Goal: Task Accomplishment & Management: Complete application form

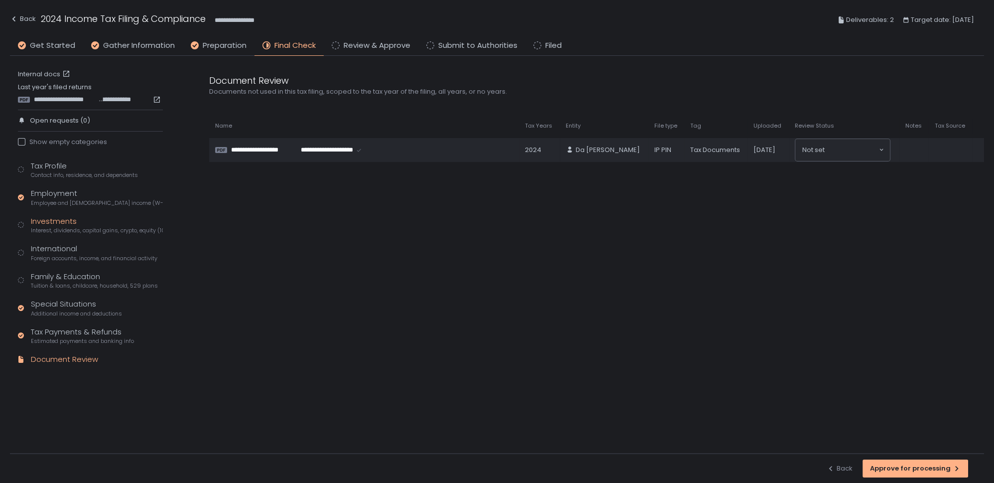
click at [68, 229] on span "Interest, dividends, capital gains, crypto, equity (1099s, K-1s)" at bounding box center [97, 230] width 132 height 7
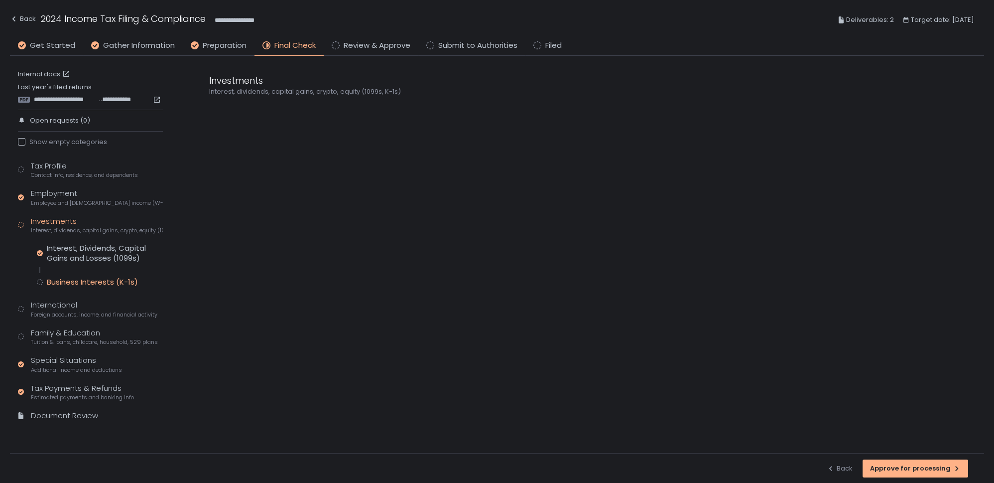
click at [94, 282] on div "Business Interests (K-1s)" at bounding box center [92, 282] width 91 height 10
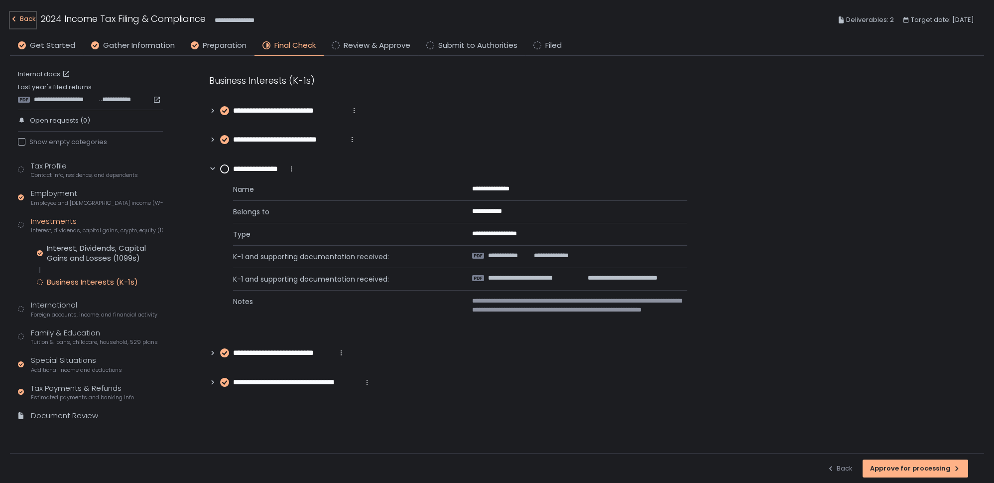
click at [23, 19] on div "Back" at bounding box center [23, 19] width 26 height 12
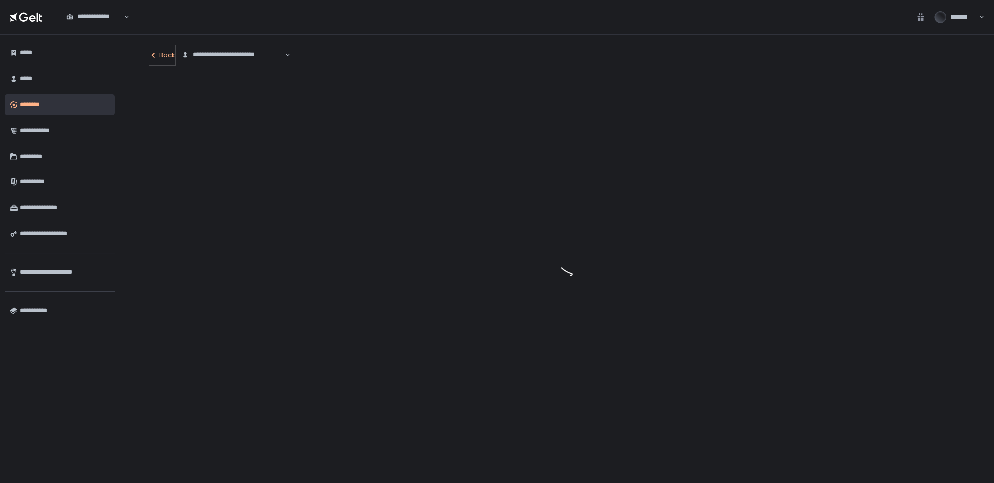
click at [169, 56] on div "Back" at bounding box center [162, 55] width 26 height 9
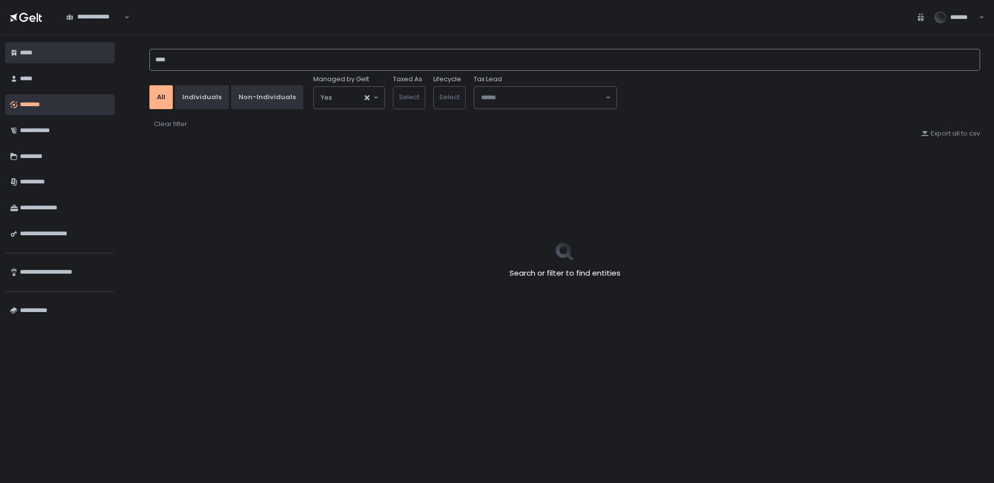
drag, startPoint x: 209, startPoint y: 59, endPoint x: 114, endPoint y: 57, distance: 95.6
click at [114, 57] on div "**********" at bounding box center [497, 259] width 994 height 448
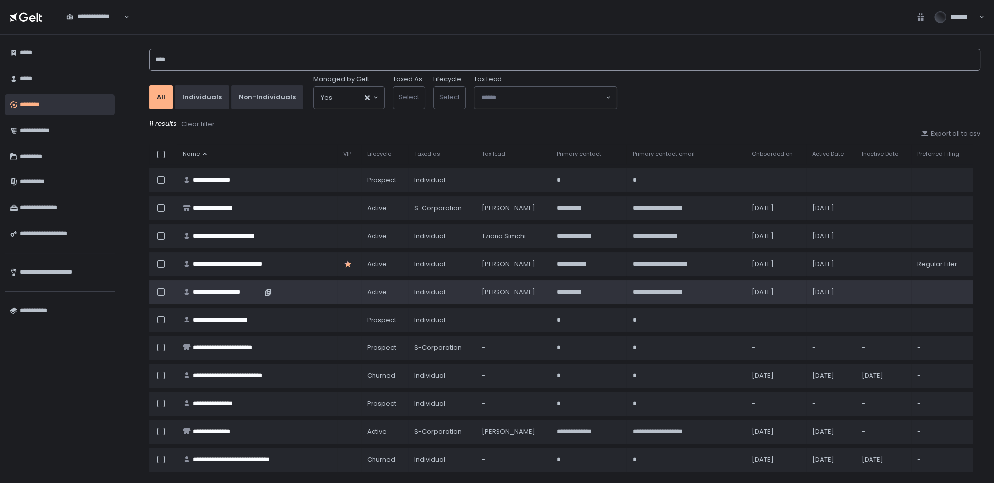
type input "****"
click at [218, 288] on div "**********" at bounding box center [228, 291] width 70 height 9
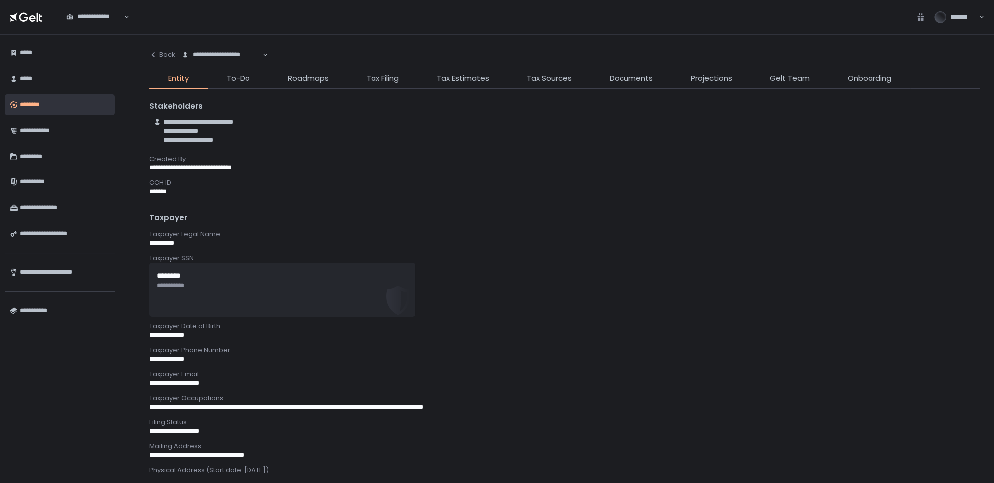
click at [381, 85] on li "Tax Filing" at bounding box center [383, 81] width 70 height 16
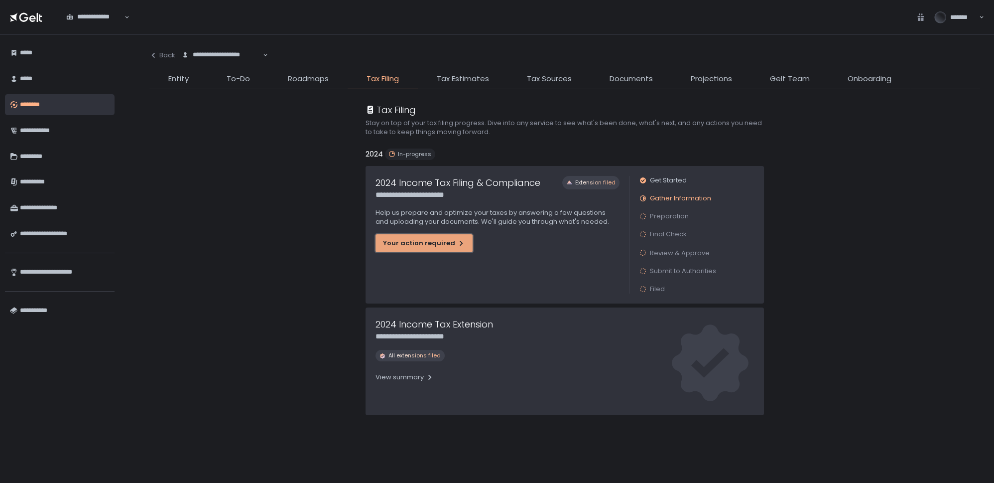
click at [406, 240] on div "Your action required" at bounding box center [424, 243] width 82 height 9
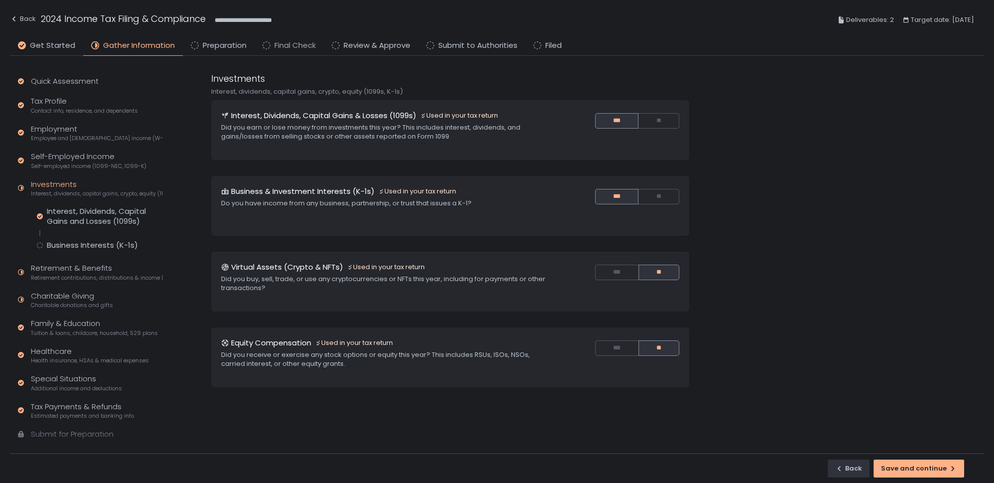
click at [283, 49] on span "Final Check" at bounding box center [294, 45] width 41 height 11
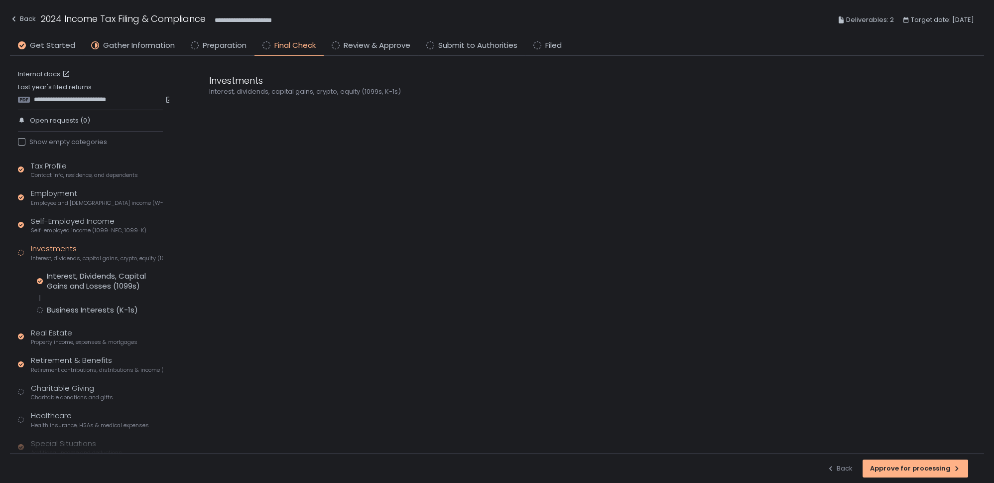
click at [89, 314] on div "Tax Profile Contact info, residence, and dependents Employment Employee and [DE…" at bounding box center [90, 336] width 145 height 353
click at [91, 307] on div "Business Interests (K-1s)" at bounding box center [92, 310] width 91 height 10
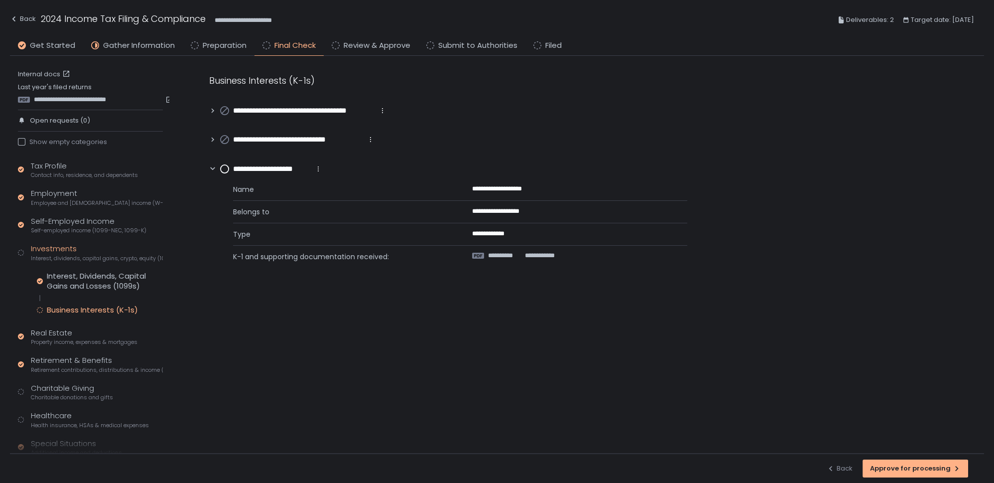
click at [227, 169] on circle at bounding box center [225, 169] width 8 height 8
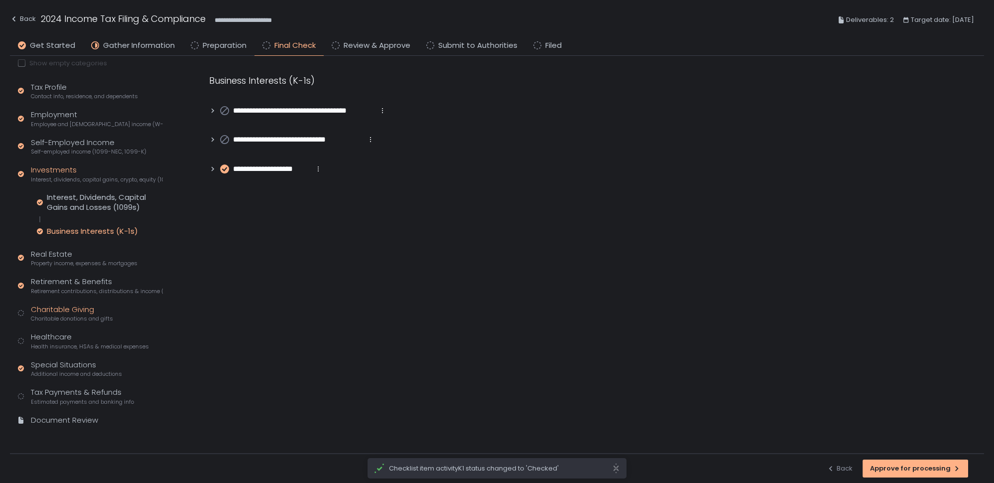
click at [61, 307] on div "Charitable Giving Charitable donations and gifts" at bounding box center [72, 313] width 82 height 19
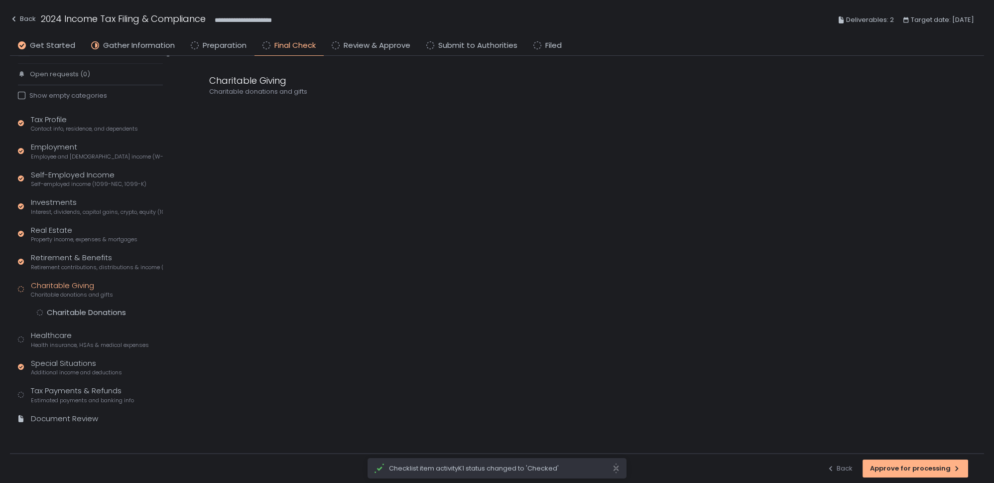
scroll to position [45, 0]
click at [68, 313] on div "Charitable Donations" at bounding box center [86, 314] width 79 height 10
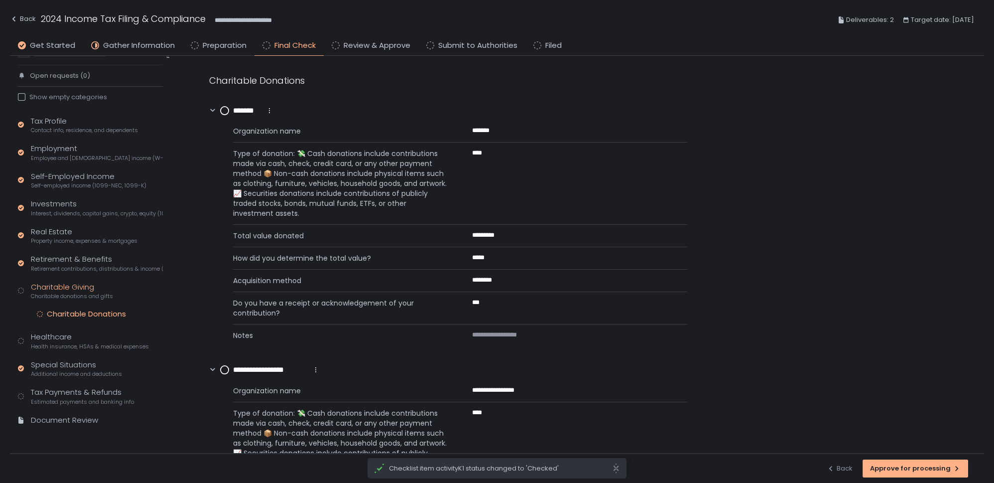
click at [226, 112] on circle at bounding box center [225, 111] width 8 height 8
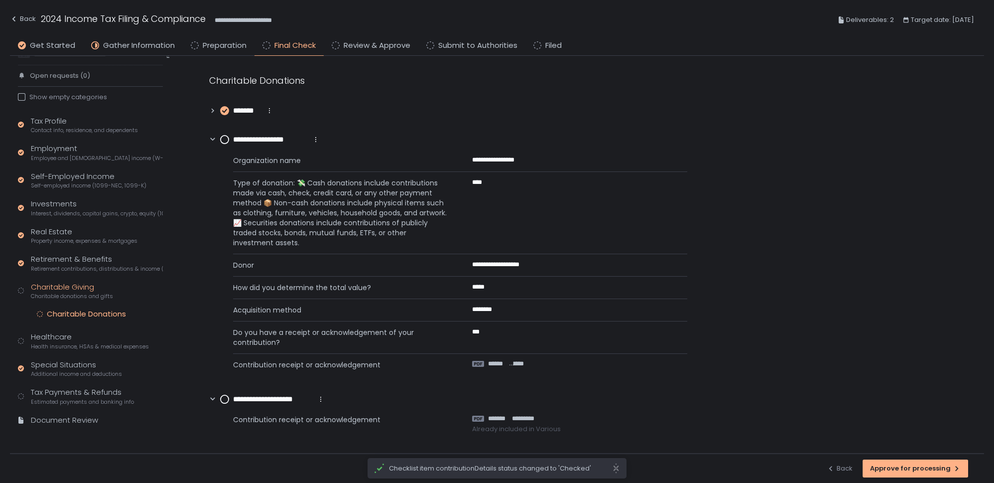
click at [225, 138] on circle at bounding box center [225, 139] width 8 height 8
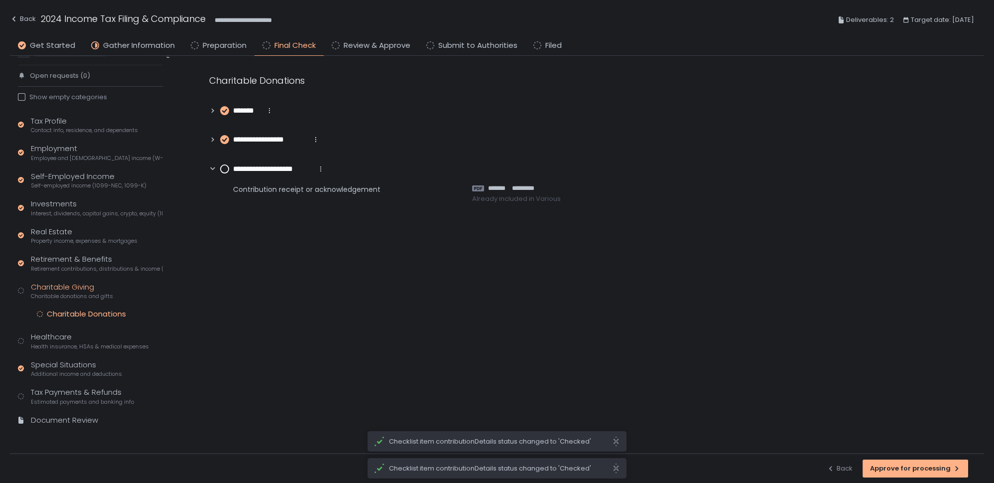
click at [223, 166] on circle at bounding box center [225, 169] width 8 height 8
click at [60, 340] on div "Healthcare Health insurance, HSAs & medical expenses" at bounding box center [90, 340] width 118 height 19
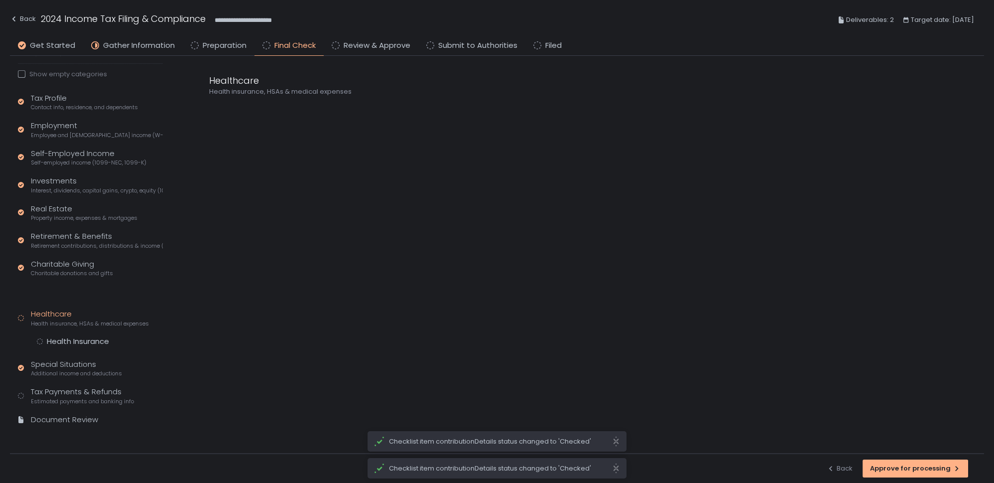
scroll to position [45, 0]
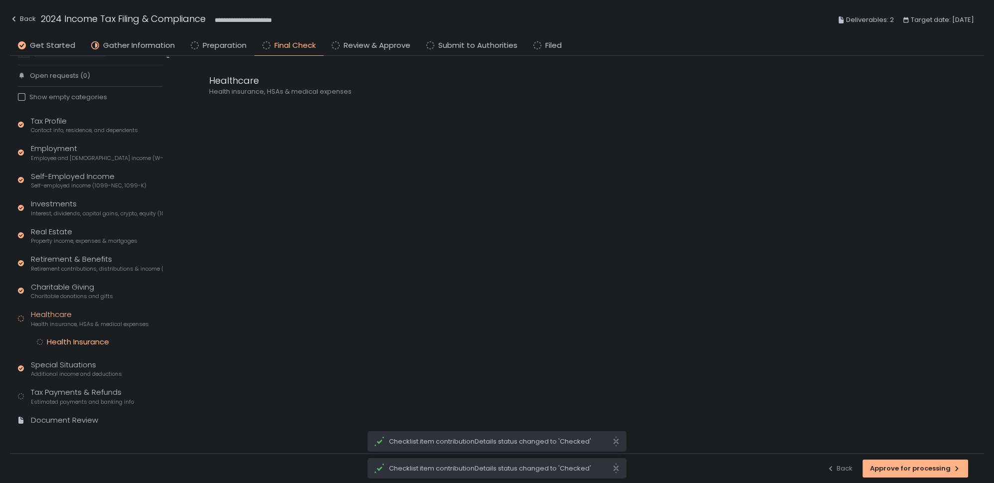
click at [84, 342] on div "Health Insurance" at bounding box center [78, 342] width 62 height 10
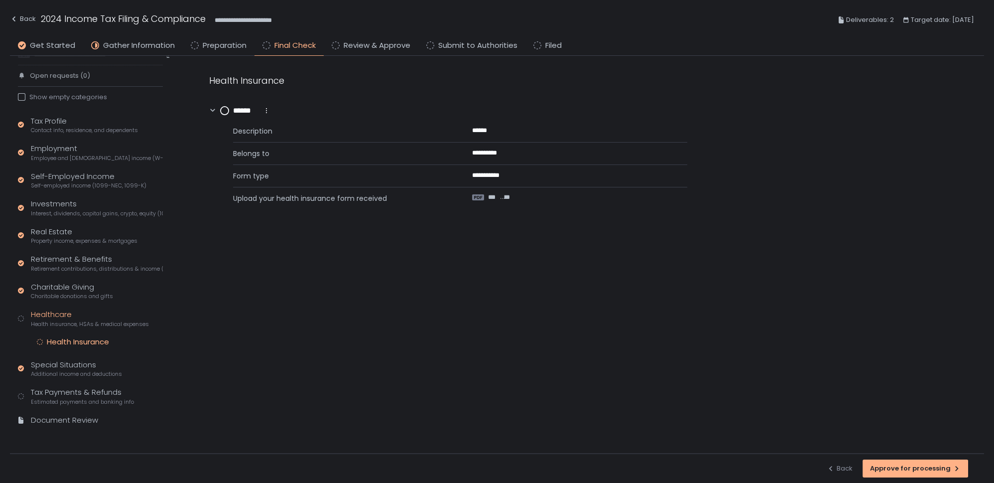
click at [222, 110] on circle at bounding box center [225, 111] width 8 height 8
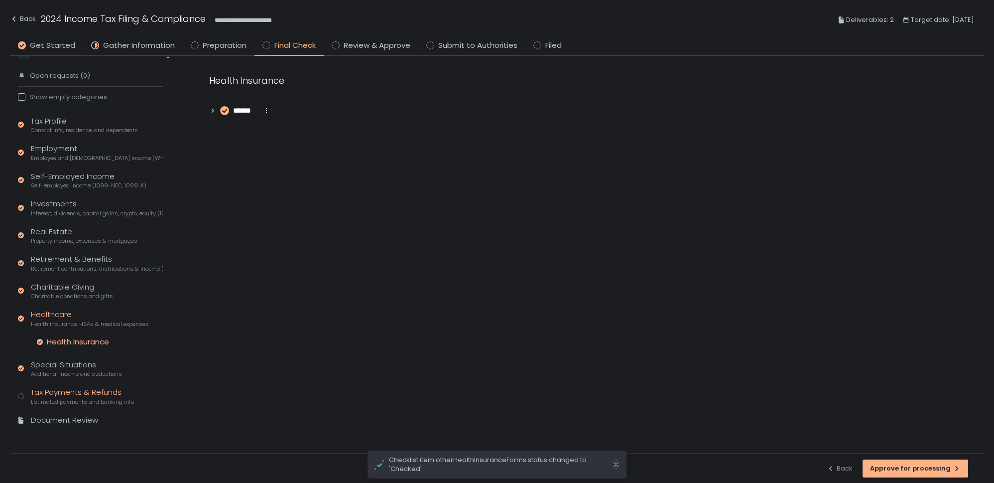
click at [45, 390] on div "Tax Payments & Refunds Estimated payments and banking info" at bounding box center [82, 396] width 103 height 19
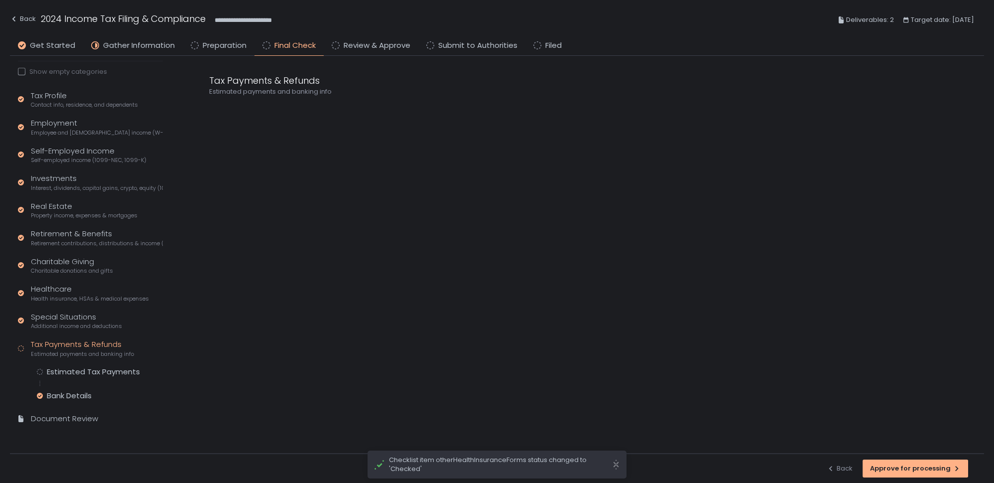
scroll to position [69, 0]
click at [75, 369] on div "Estimated Tax Payments" at bounding box center [93, 373] width 93 height 10
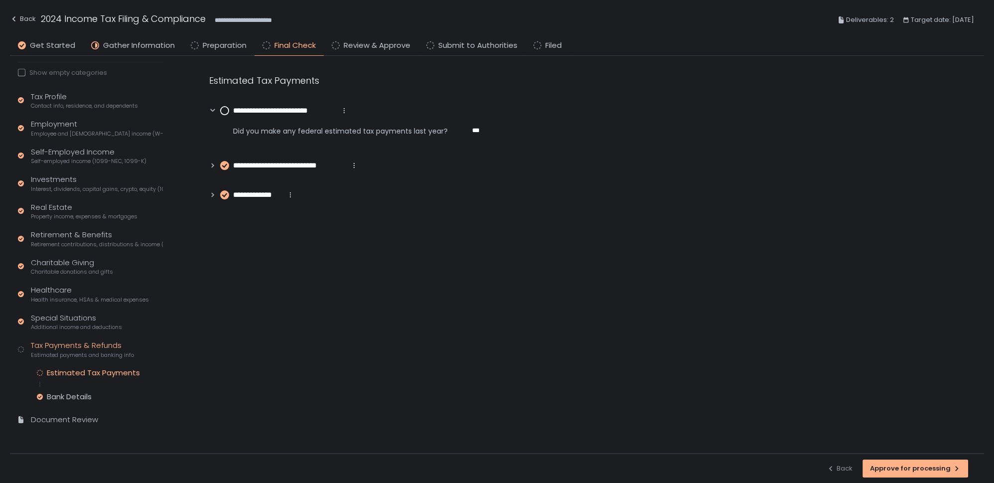
click at [222, 111] on circle at bounding box center [225, 111] width 8 height 8
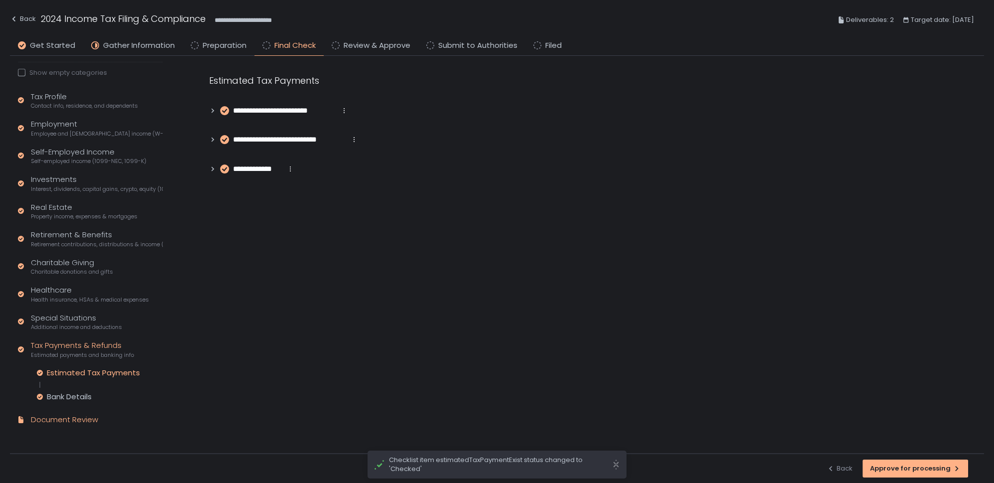
click at [58, 421] on div "Document Review" at bounding box center [64, 419] width 67 height 11
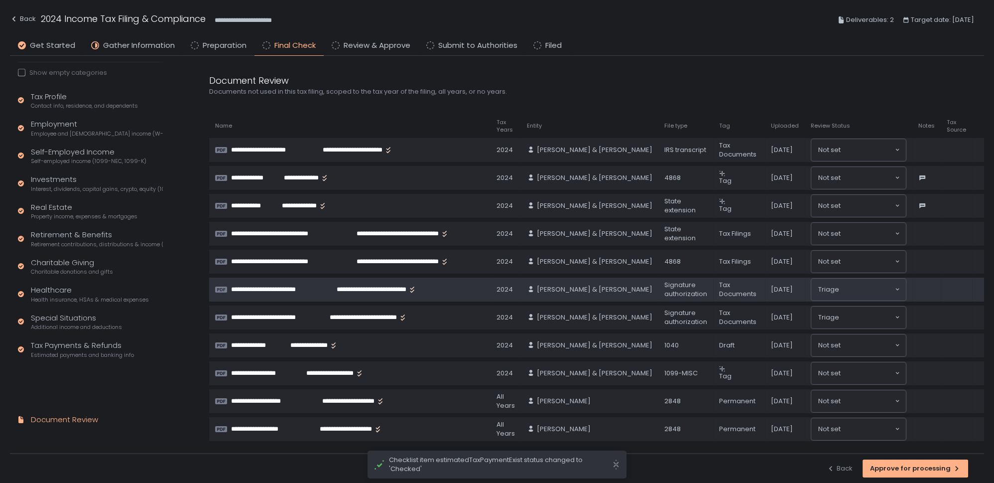
scroll to position [23, 0]
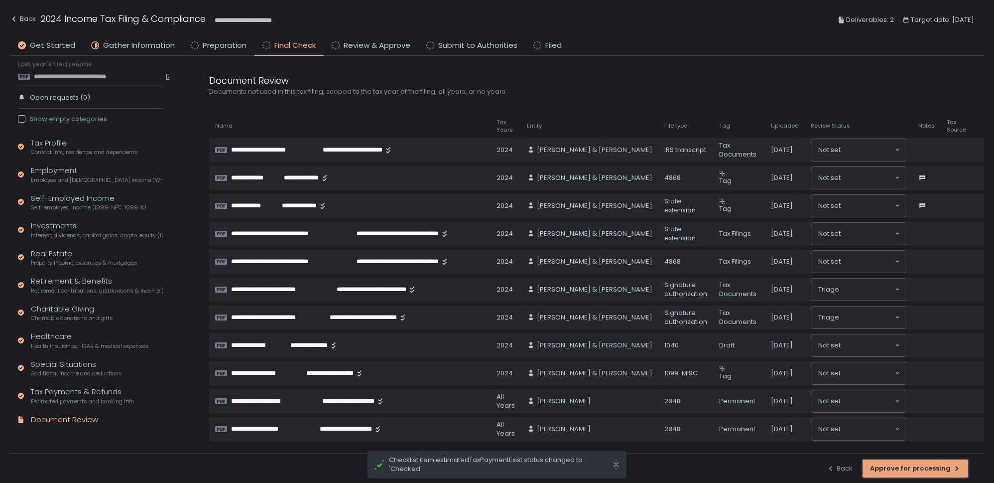
click at [899, 470] on div "Approve for processing" at bounding box center [915, 468] width 91 height 9
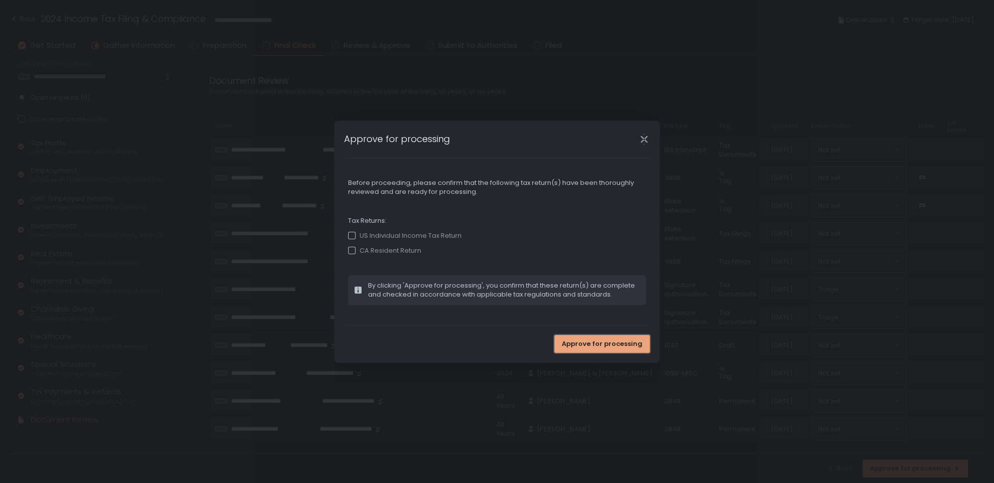
click at [621, 346] on span "Approve for processing" at bounding box center [602, 343] width 81 height 9
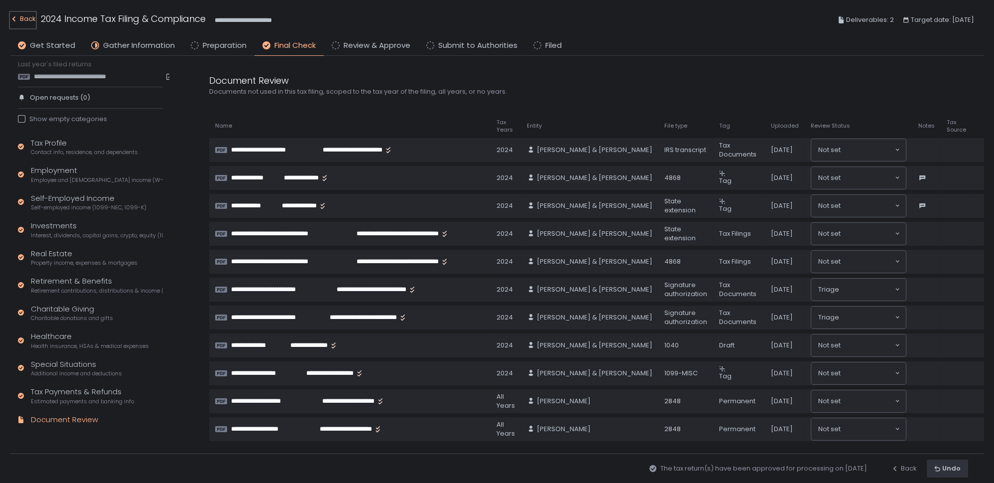
click at [28, 21] on div "Back" at bounding box center [23, 19] width 26 height 12
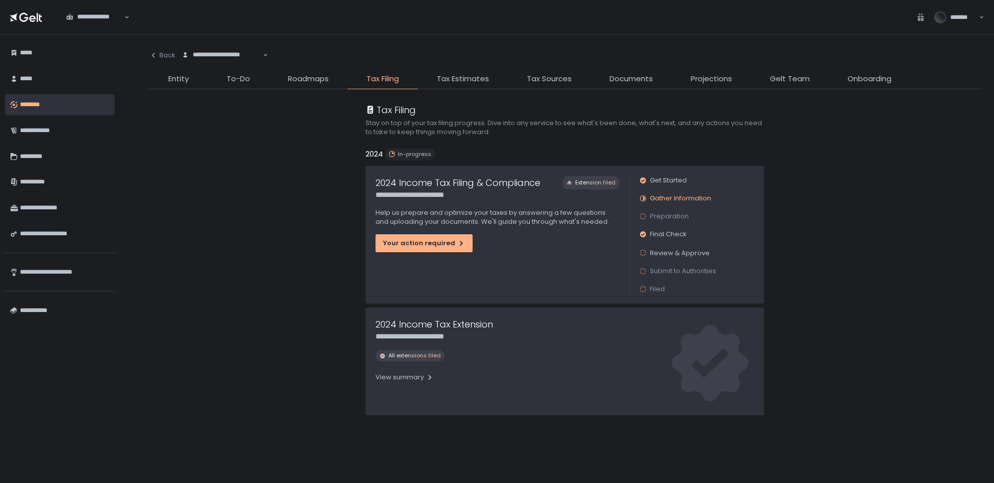
click at [490, 84] on li "Tax Estimates" at bounding box center [463, 81] width 90 height 16
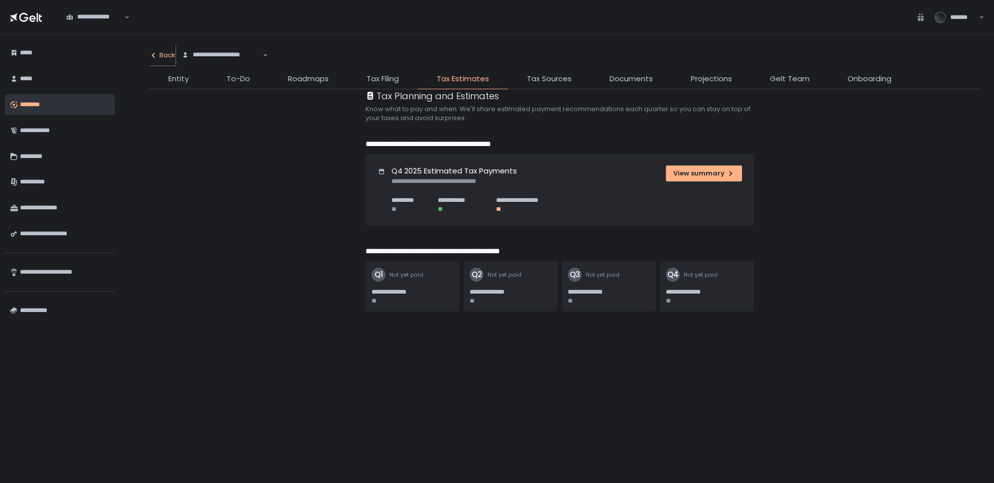
click at [160, 54] on div "Back" at bounding box center [162, 55] width 26 height 9
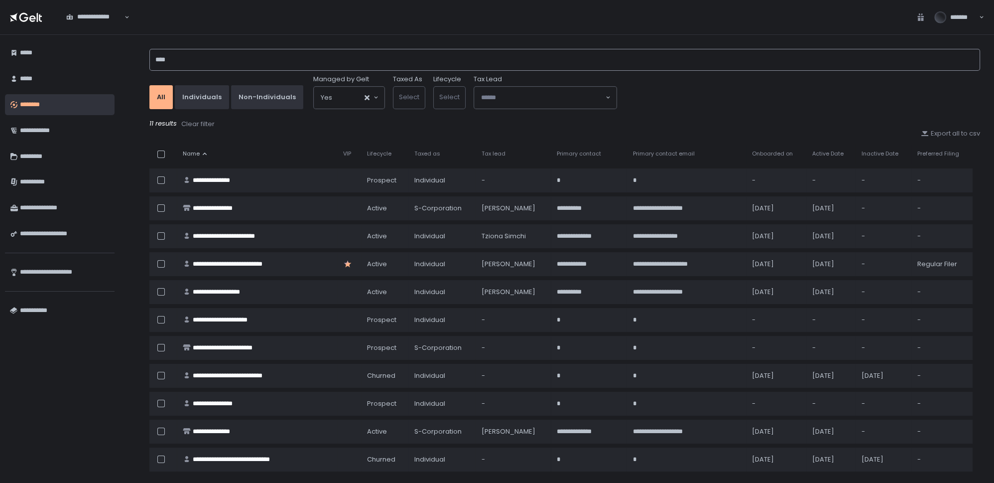
drag, startPoint x: 181, startPoint y: 61, endPoint x: 136, endPoint y: 61, distance: 45.3
click at [136, 61] on div "**********" at bounding box center [564, 259] width 859 height 448
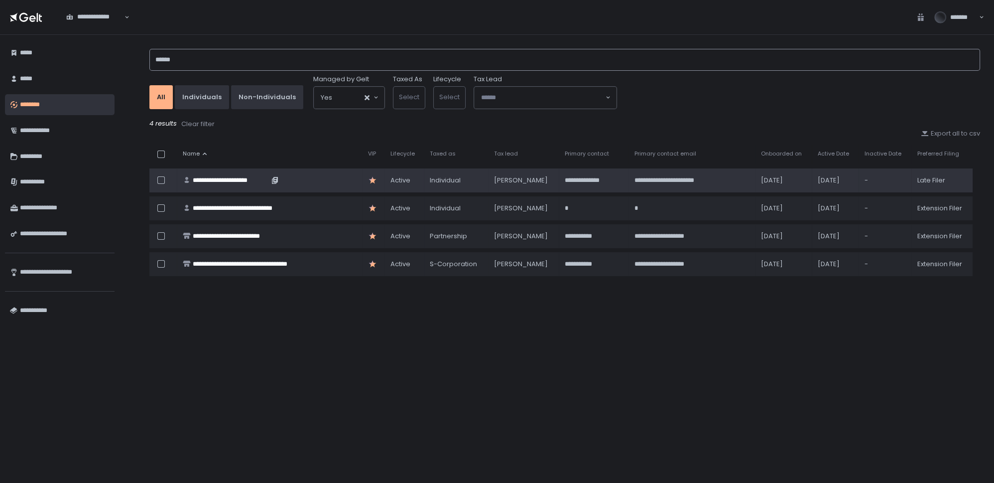
type input "******"
click at [236, 181] on div "**********" at bounding box center [231, 180] width 76 height 9
